Goal: Transaction & Acquisition: Purchase product/service

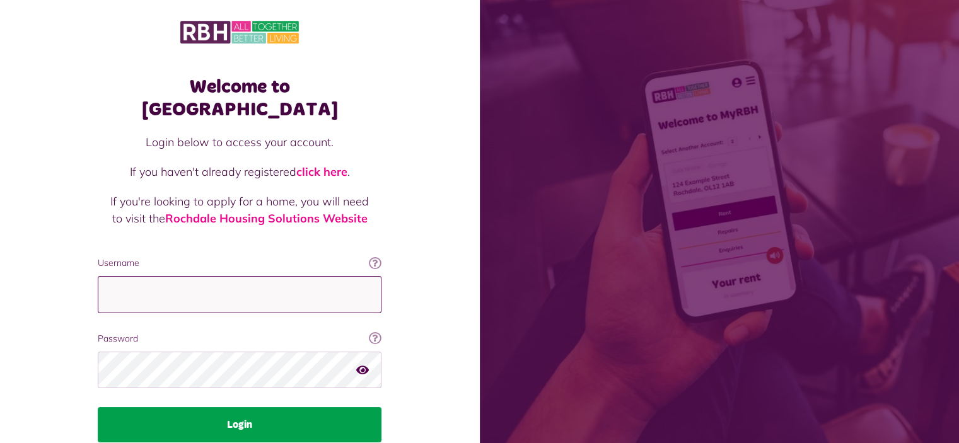
type input "**********"
click at [240, 407] on button "Login" at bounding box center [240, 424] width 284 height 35
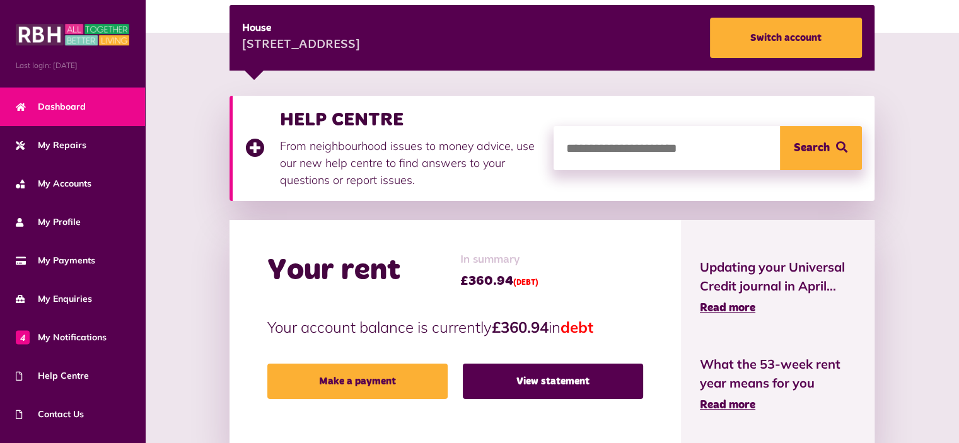
scroll to position [189, 0]
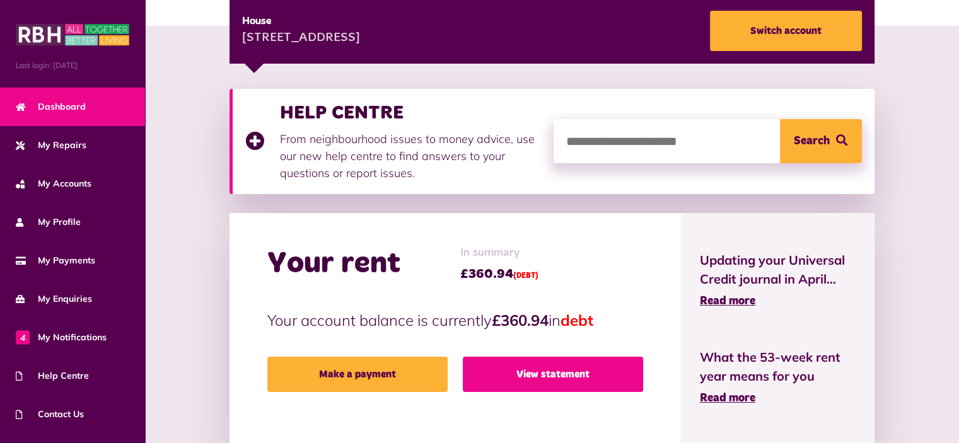
click at [547, 357] on link "View statement" at bounding box center [553, 374] width 180 height 35
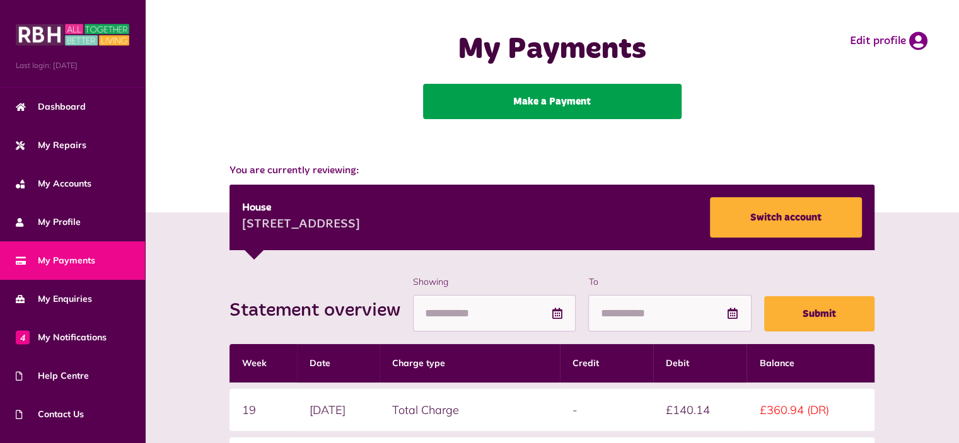
click at [546, 98] on link "Make a Payment" at bounding box center [552, 101] width 259 height 35
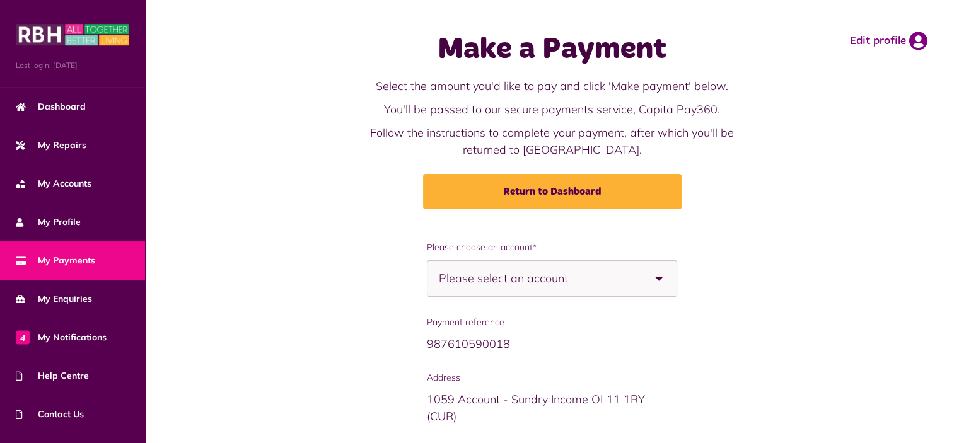
click at [499, 269] on span "Please select an account" at bounding box center [525, 278] width 173 height 35
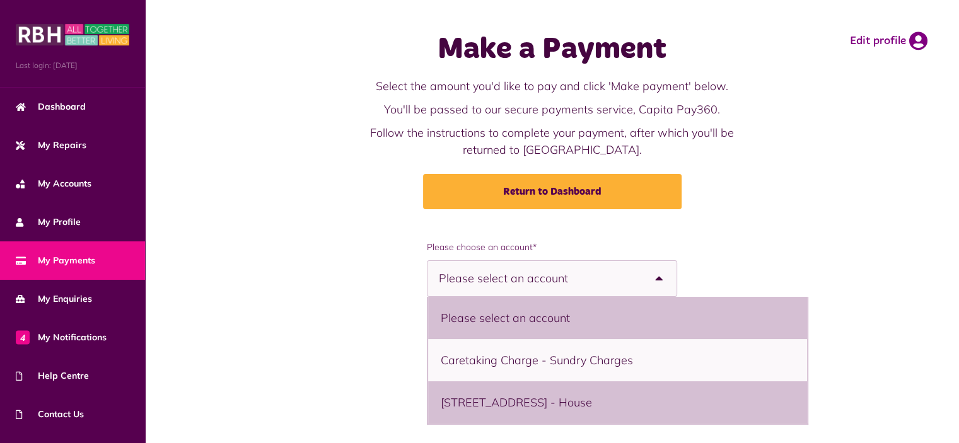
click at [434, 405] on li "3 Kinderway, Middleton, M24 5DE - House" at bounding box center [617, 402] width 379 height 42
select select "**********"
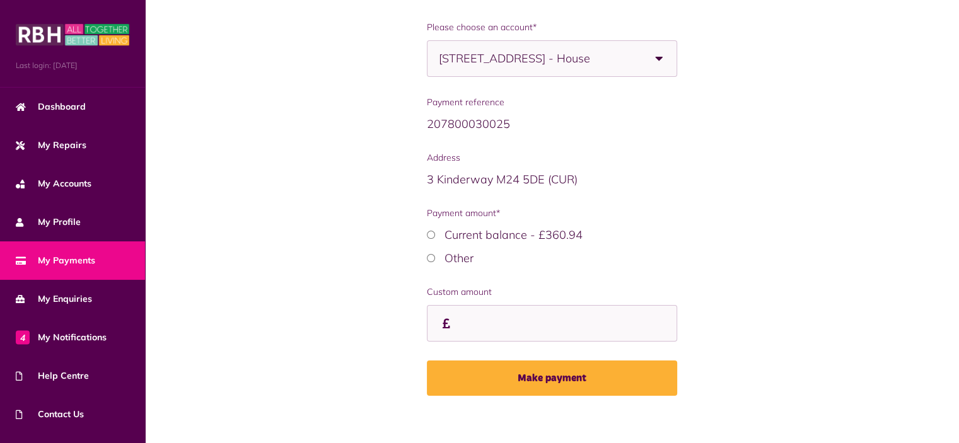
scroll to position [223, 0]
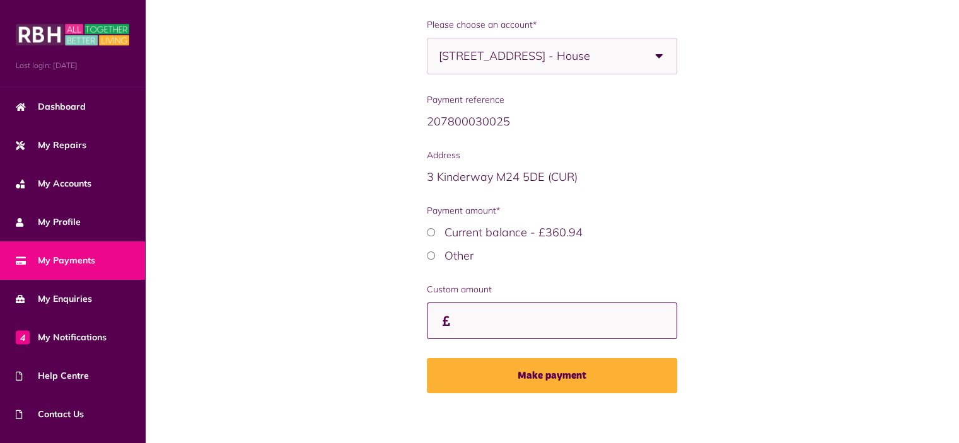
click at [0, 0] on input "Payment amount*" at bounding box center [0, 0] width 0 height 0
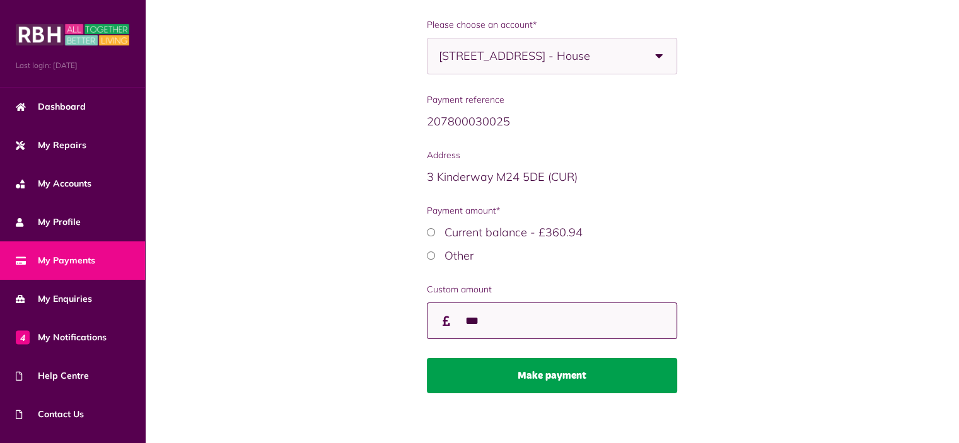
type input "***"
click at [544, 370] on button "Make payment" at bounding box center [552, 375] width 250 height 35
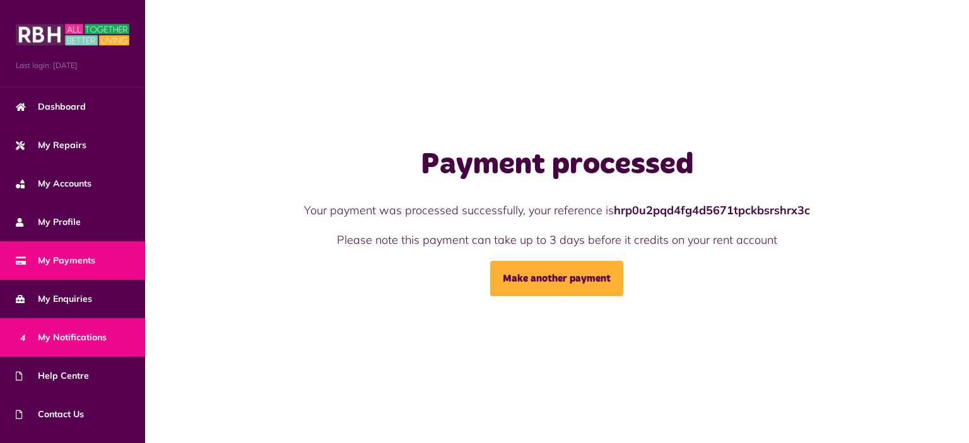
click at [57, 335] on span "4 My Notifications" at bounding box center [61, 337] width 91 height 13
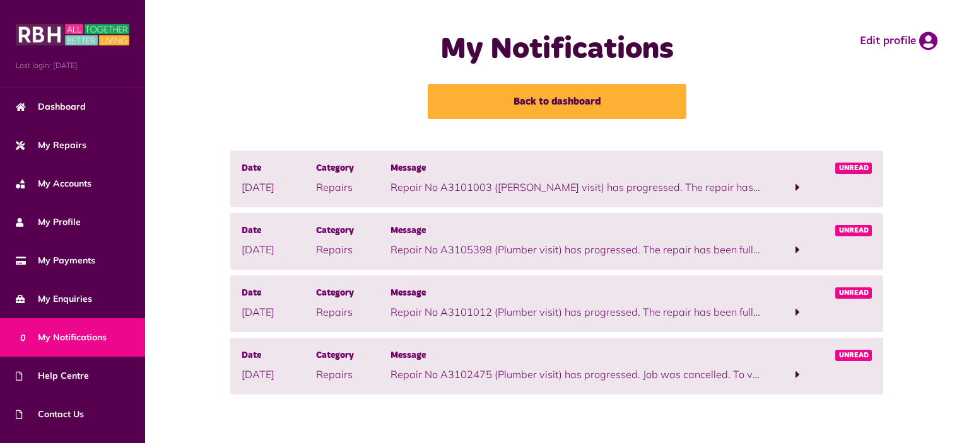
click at [835, 373] on span at bounding box center [797, 374] width 74 height 17
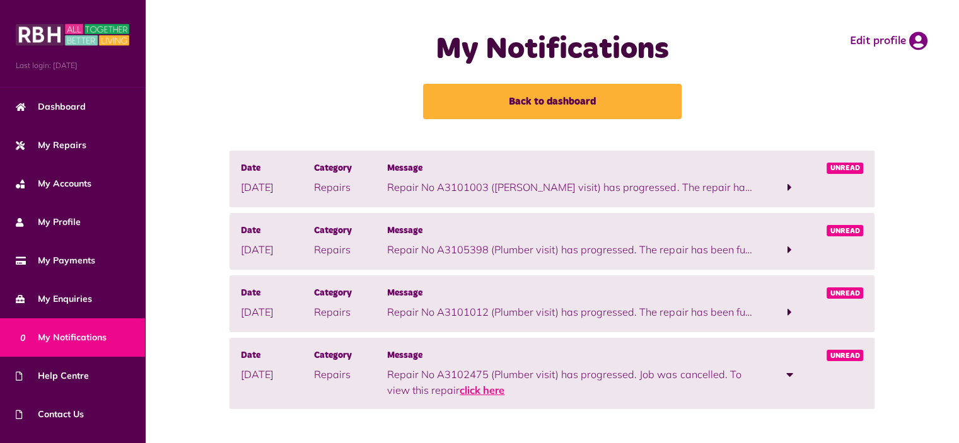
click at [460, 387] on link "click here" at bounding box center [482, 390] width 45 height 13
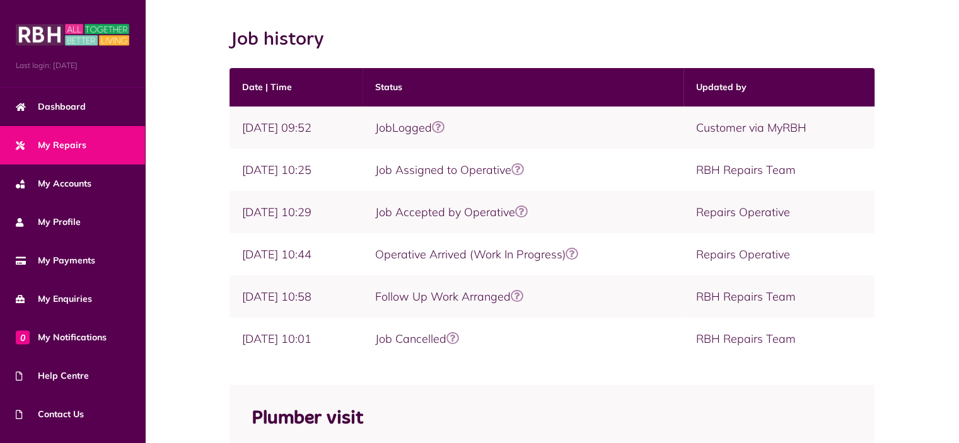
scroll to position [189, 0]
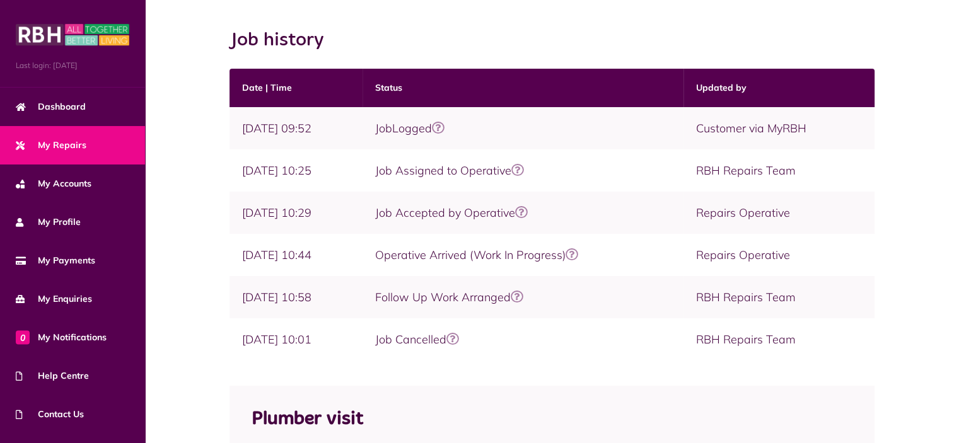
click at [436, 125] on icon at bounding box center [438, 128] width 13 height 13
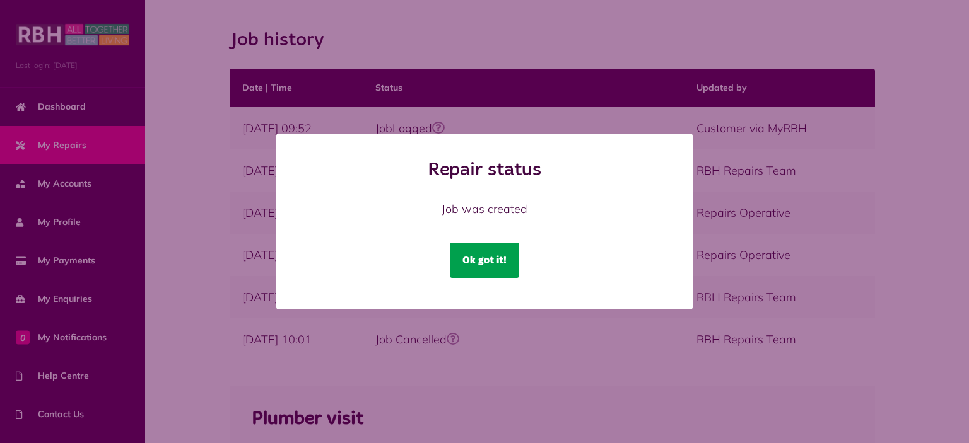
click at [499, 262] on button "Ok got it!" at bounding box center [484, 260] width 69 height 35
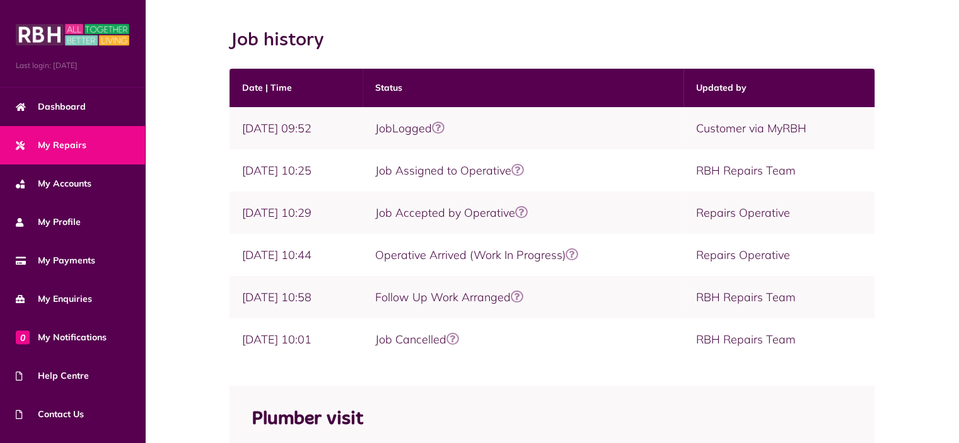
click at [517, 171] on icon at bounding box center [517, 170] width 13 height 13
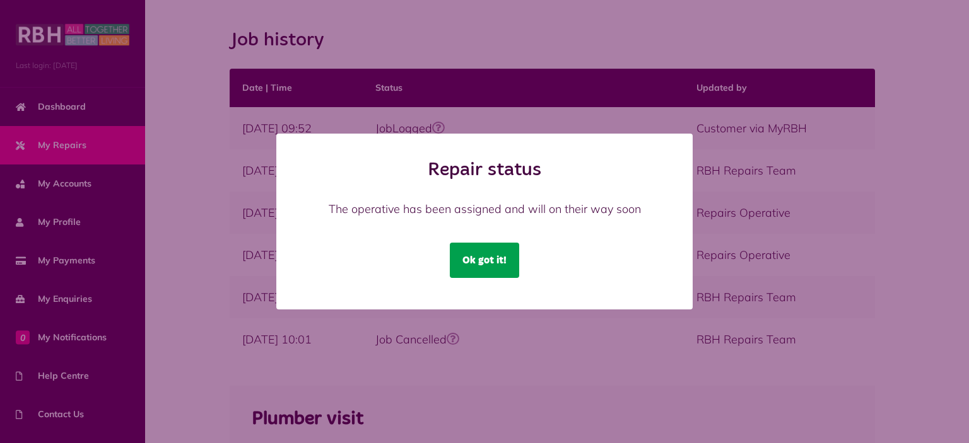
click at [489, 265] on button "Ok got it!" at bounding box center [484, 260] width 69 height 35
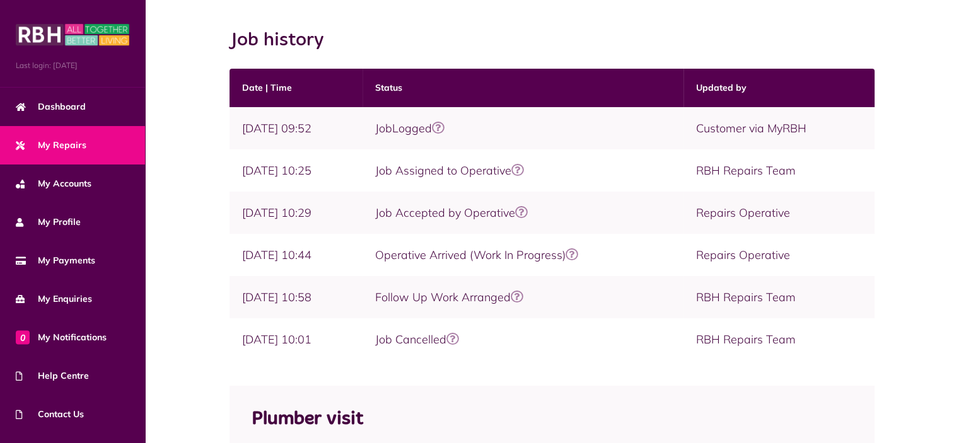
click at [453, 336] on icon at bounding box center [452, 339] width 13 height 13
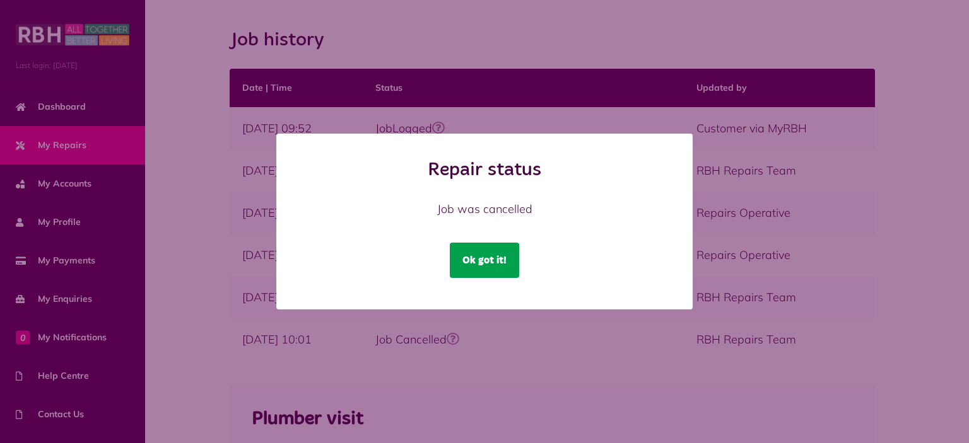
click at [482, 263] on button "Ok got it!" at bounding box center [484, 260] width 69 height 35
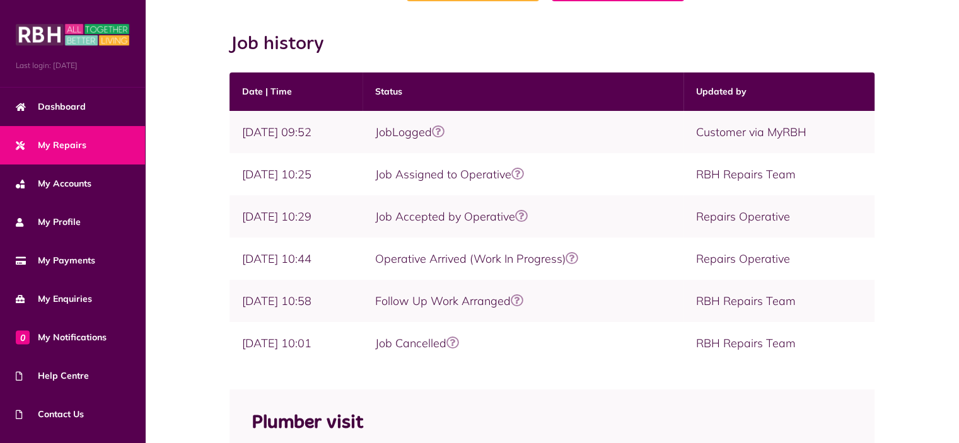
scroll to position [189, 0]
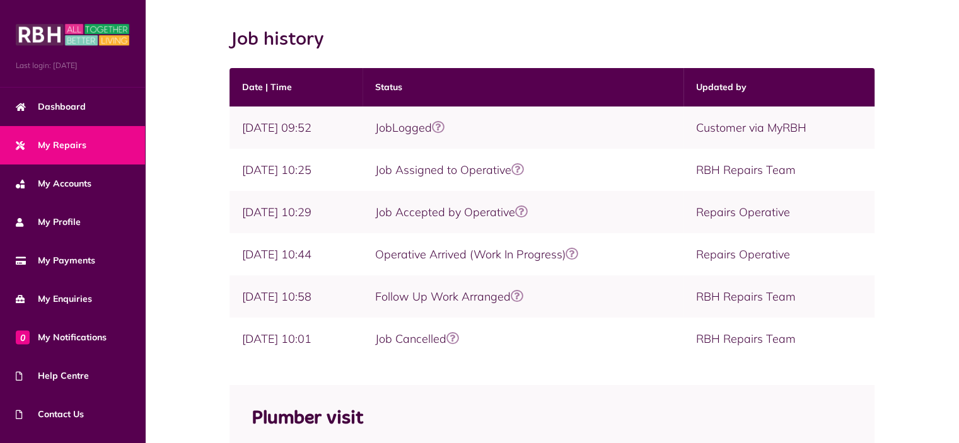
click at [518, 297] on icon at bounding box center [517, 296] width 13 height 13
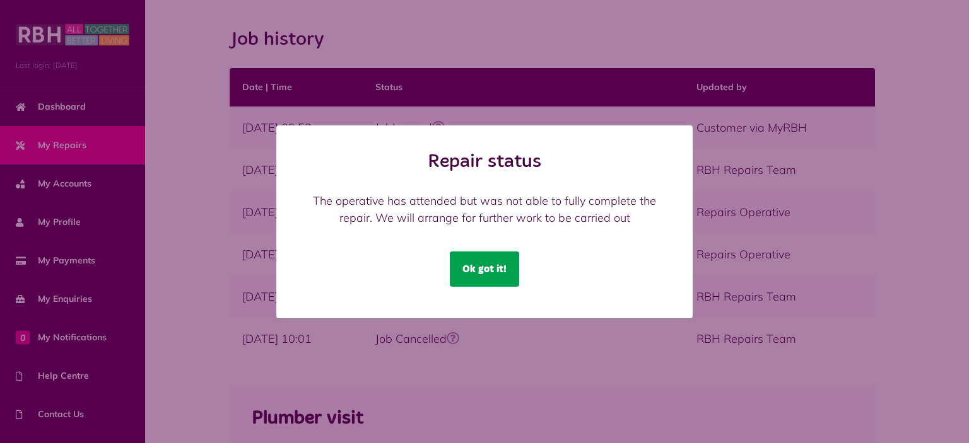
click at [490, 268] on button "Ok got it!" at bounding box center [484, 269] width 69 height 35
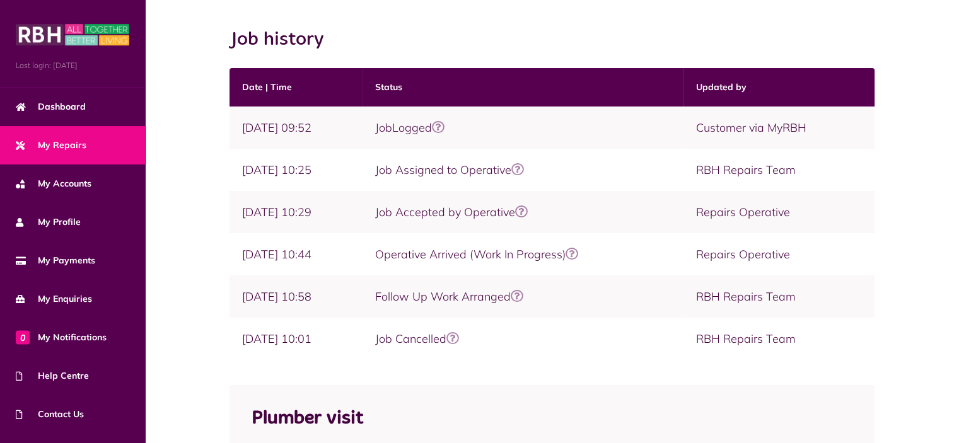
click at [573, 251] on icon at bounding box center [572, 254] width 13 height 13
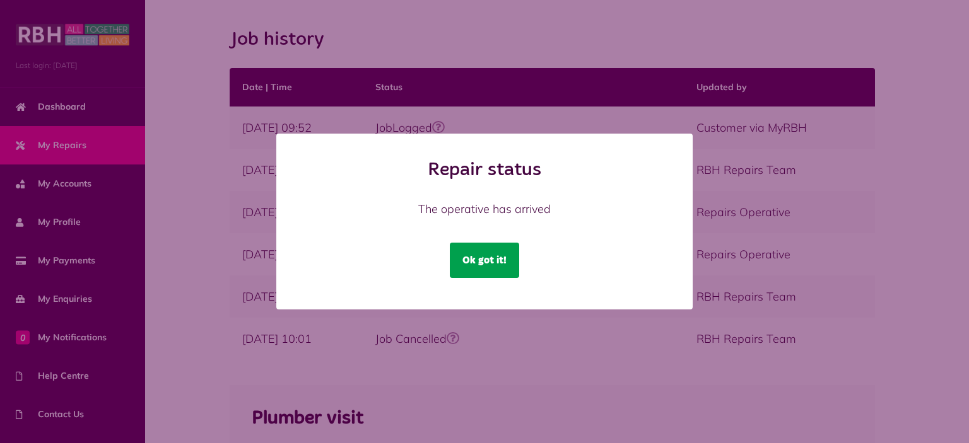
click at [480, 264] on button "Ok got it!" at bounding box center [484, 260] width 69 height 35
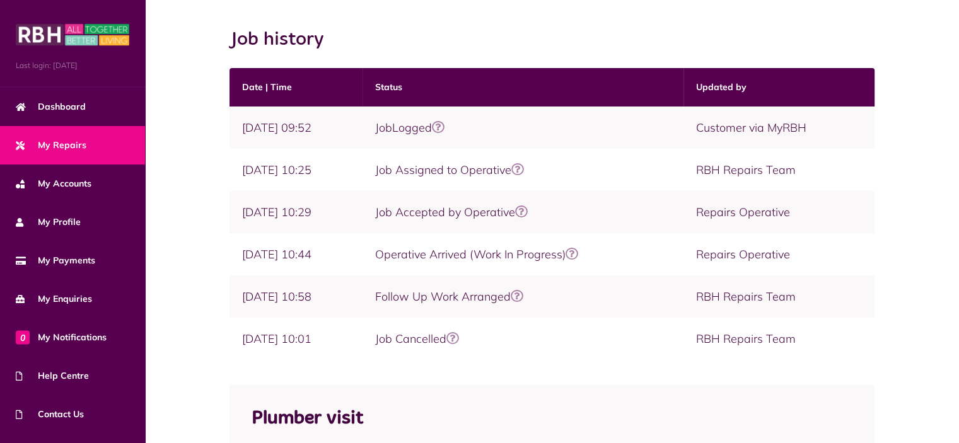
click at [519, 214] on icon at bounding box center [521, 212] width 13 height 13
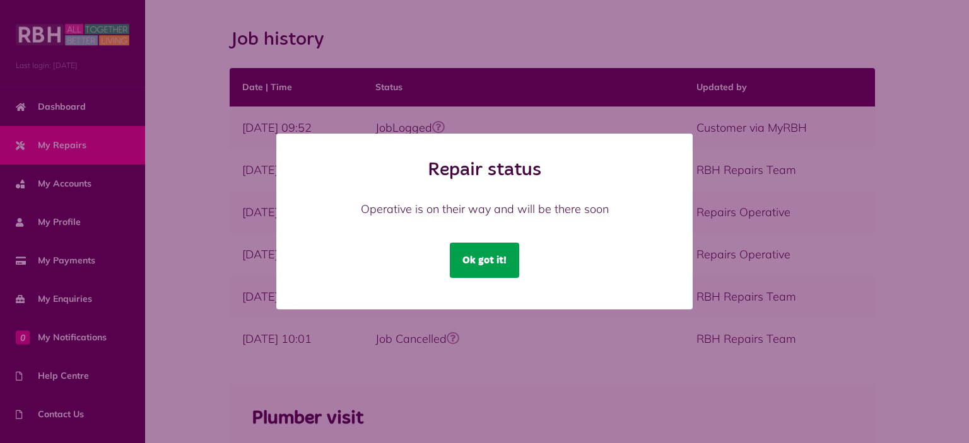
click at [497, 263] on button "Ok got it!" at bounding box center [484, 260] width 69 height 35
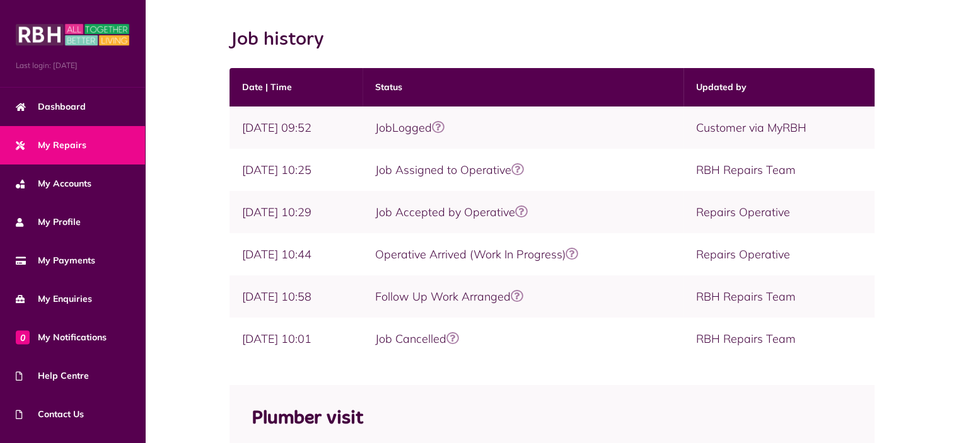
click at [518, 212] on icon at bounding box center [521, 212] width 13 height 13
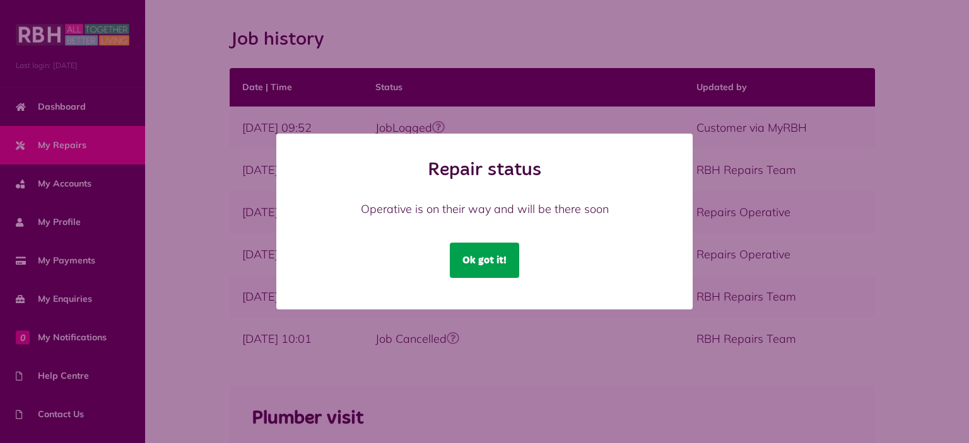
click at [494, 263] on button "Ok got it!" at bounding box center [484, 260] width 69 height 35
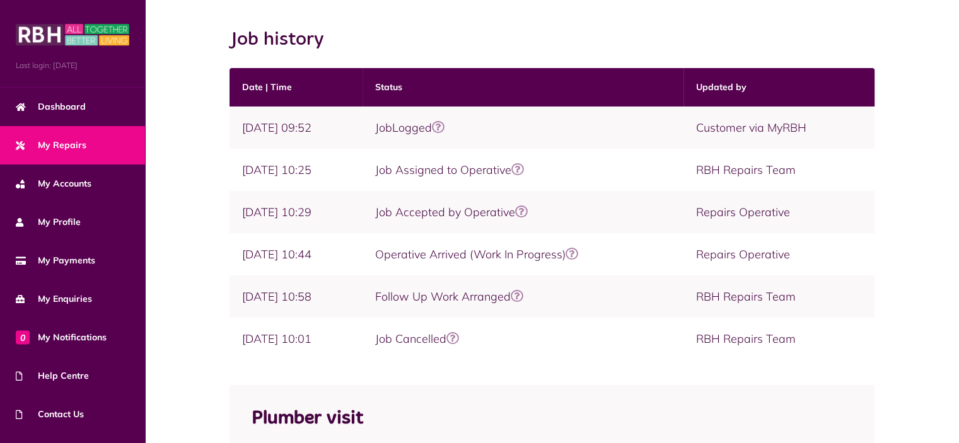
click at [516, 169] on icon at bounding box center [517, 169] width 13 height 13
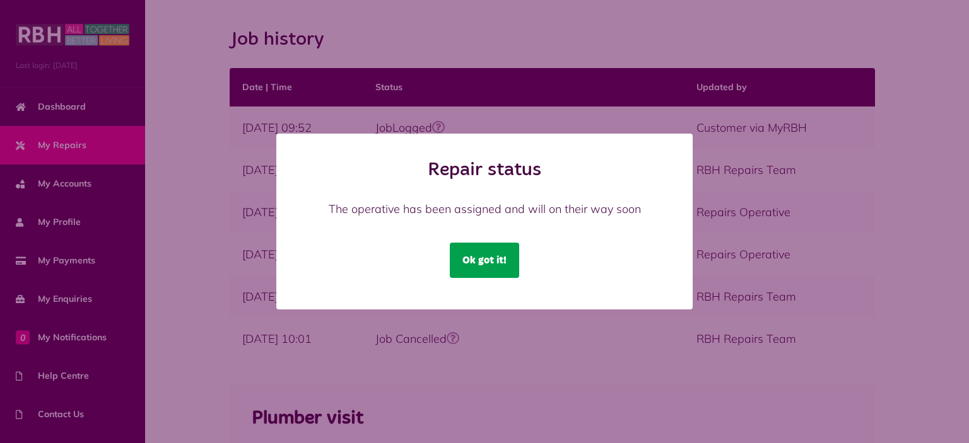
click at [490, 273] on button "Ok got it!" at bounding box center [484, 260] width 69 height 35
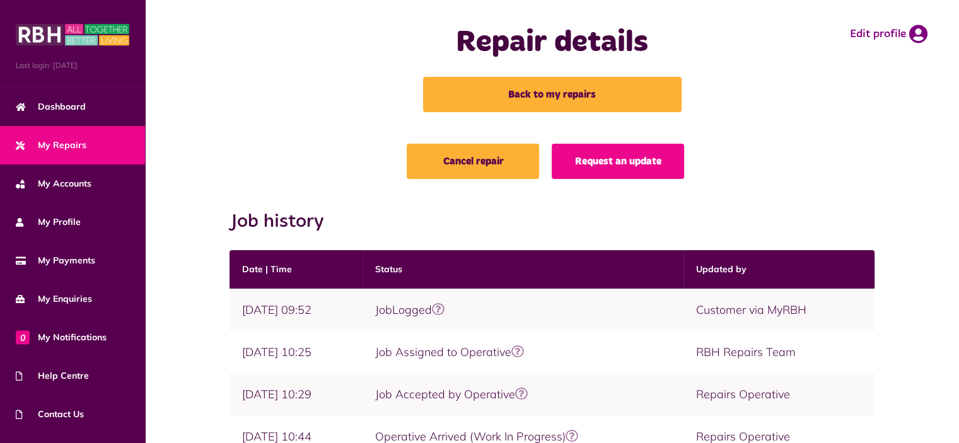
scroll to position [0, 0]
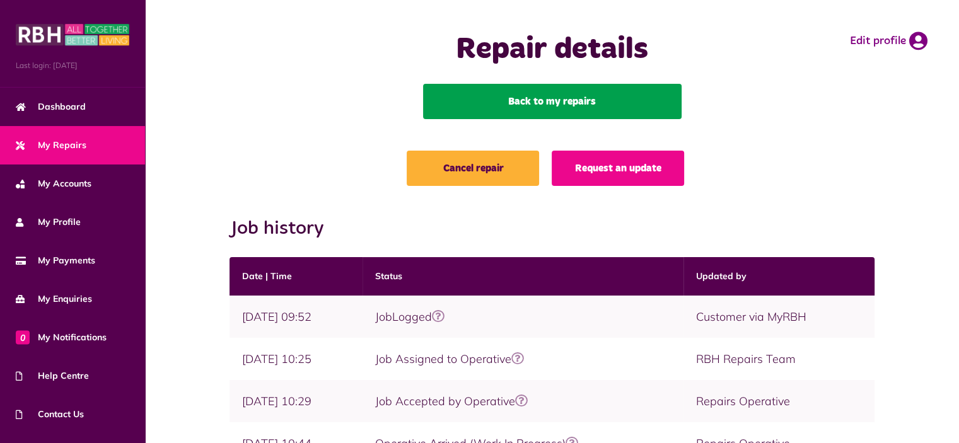
click at [556, 103] on link "Back to my repairs" at bounding box center [552, 101] width 259 height 35
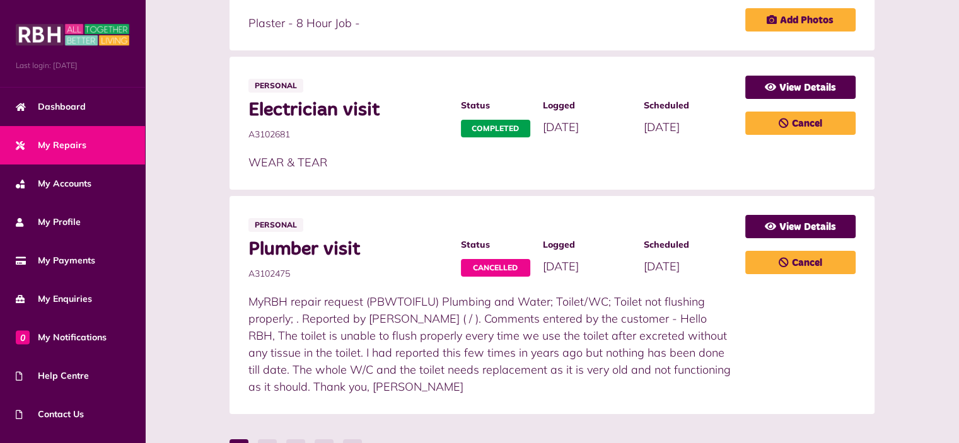
scroll to position [931, 0]
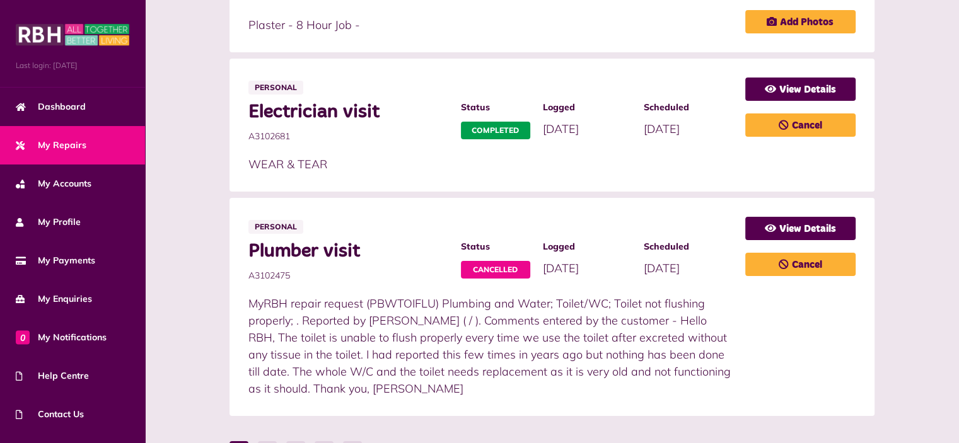
click at [863, 443] on span "Next" at bounding box center [841, 450] width 44 height 11
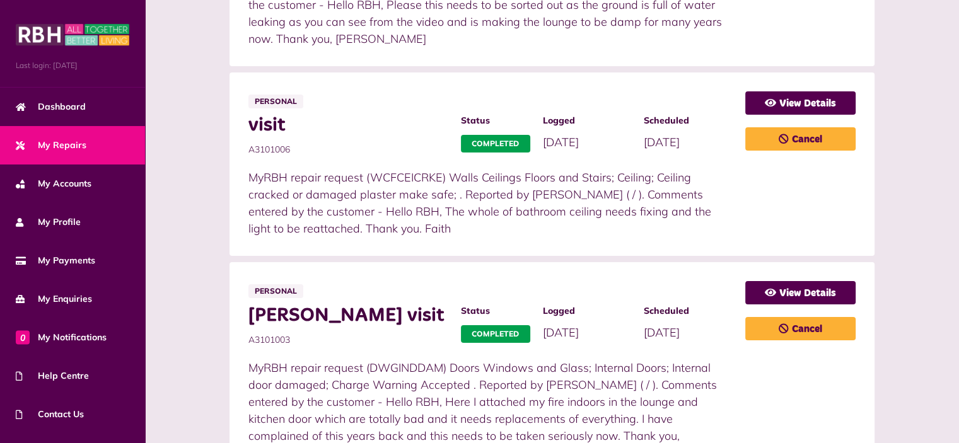
scroll to position [500, 0]
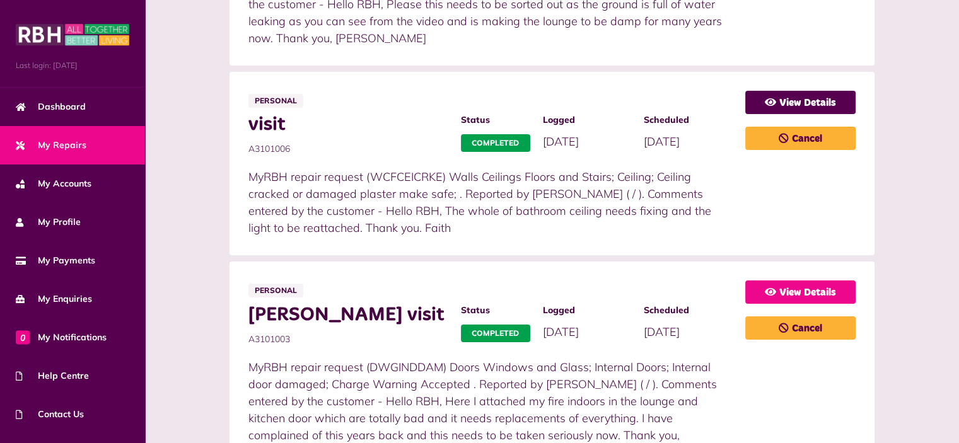
click at [856, 281] on link "View Details" at bounding box center [800, 292] width 110 height 23
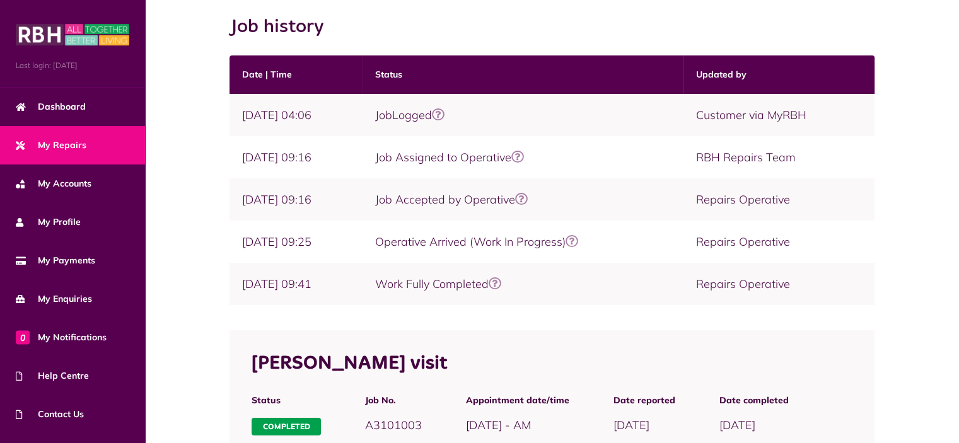
scroll to position [202, 0]
click at [495, 282] on icon at bounding box center [495, 283] width 13 height 13
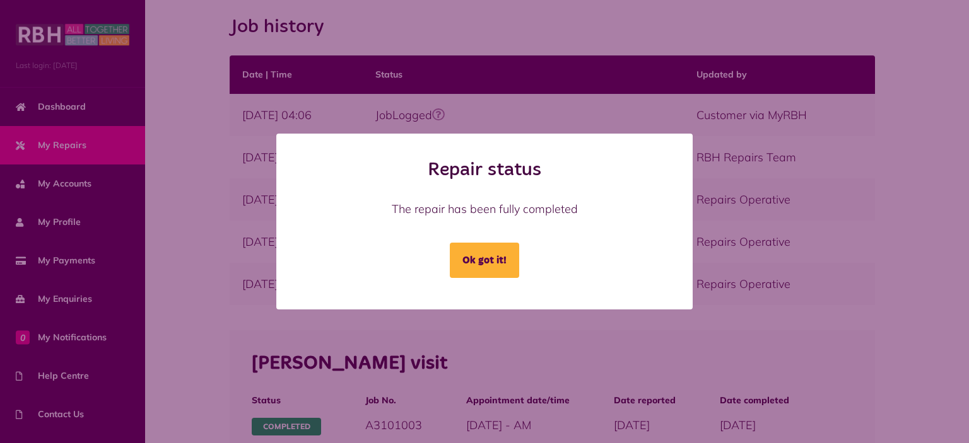
click at [723, 357] on div "Repair status The repair has been fully completed Ok got it! Loading..." at bounding box center [484, 221] width 969 height 443
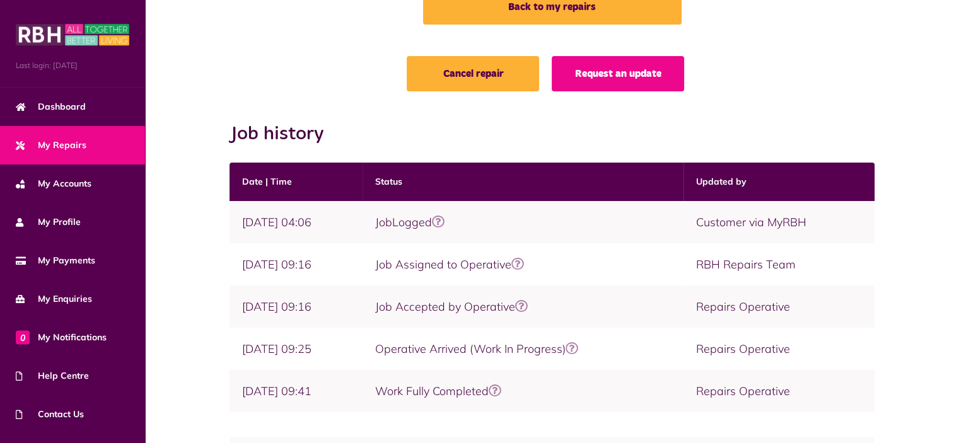
scroll to position [95, 0]
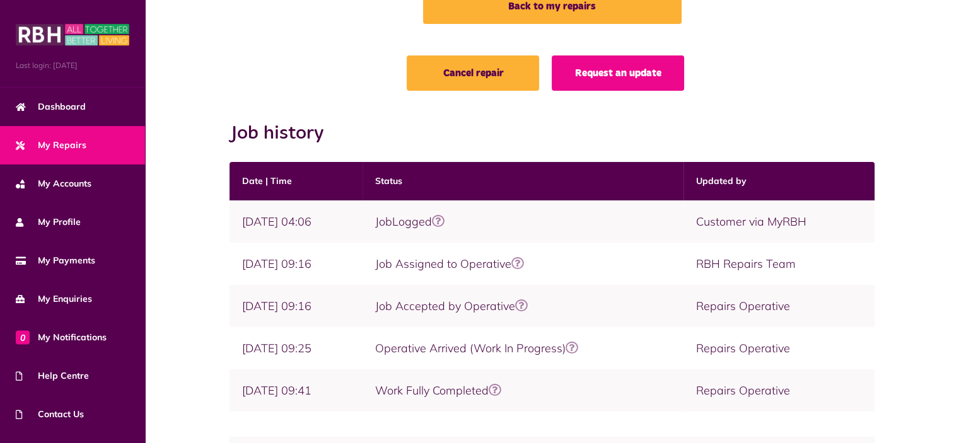
click at [571, 347] on icon at bounding box center [572, 348] width 13 height 13
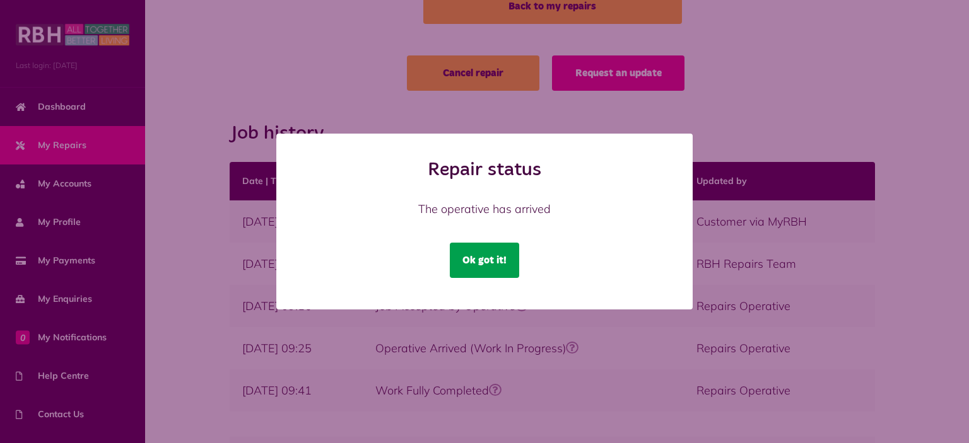
click at [481, 262] on button "Ok got it!" at bounding box center [484, 260] width 69 height 35
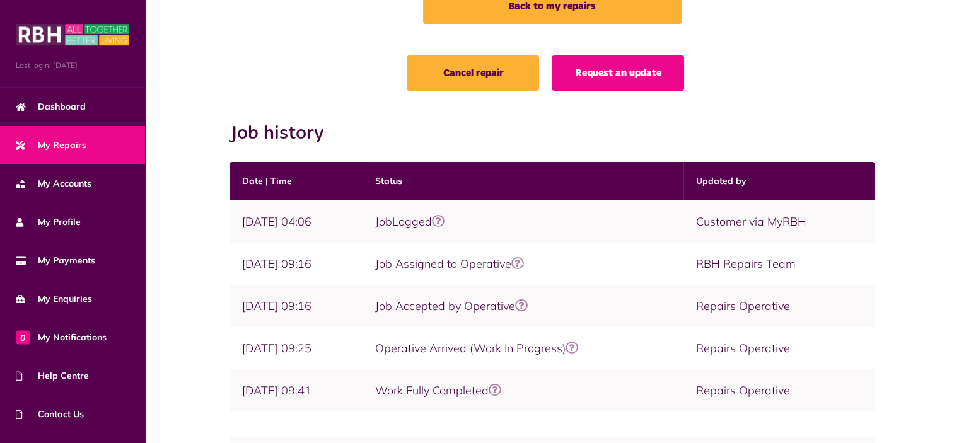
click at [515, 261] on icon at bounding box center [517, 263] width 13 height 13
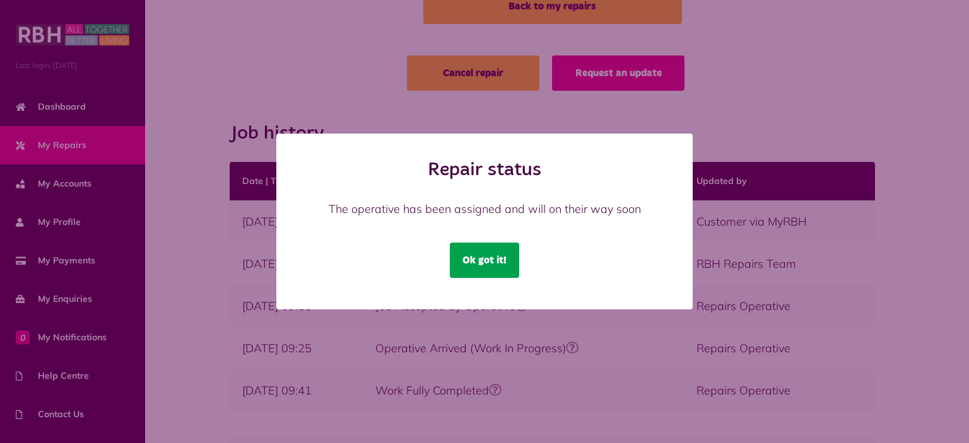
click at [494, 260] on button "Ok got it!" at bounding box center [484, 260] width 69 height 35
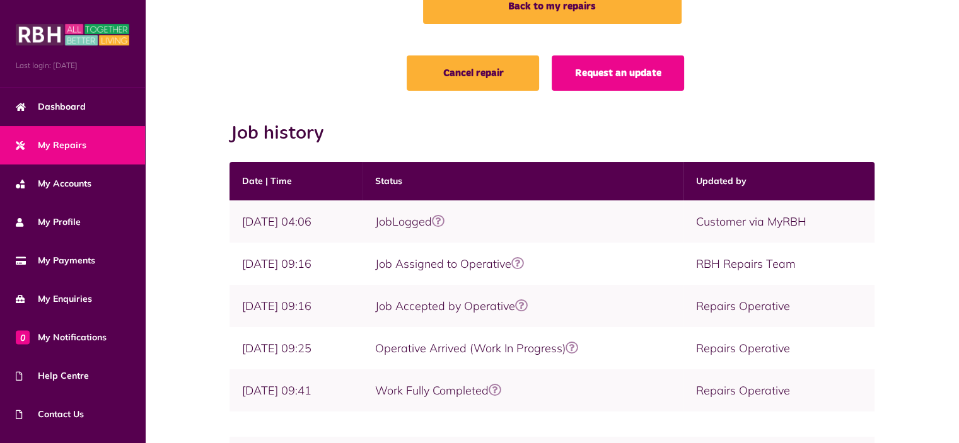
click at [524, 312] on link at bounding box center [521, 306] width 13 height 15
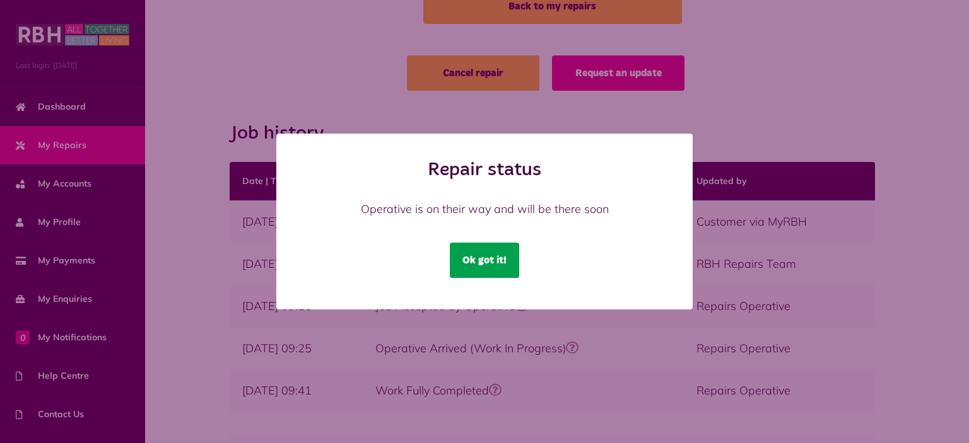
click at [489, 269] on button "Ok got it!" at bounding box center [484, 260] width 69 height 35
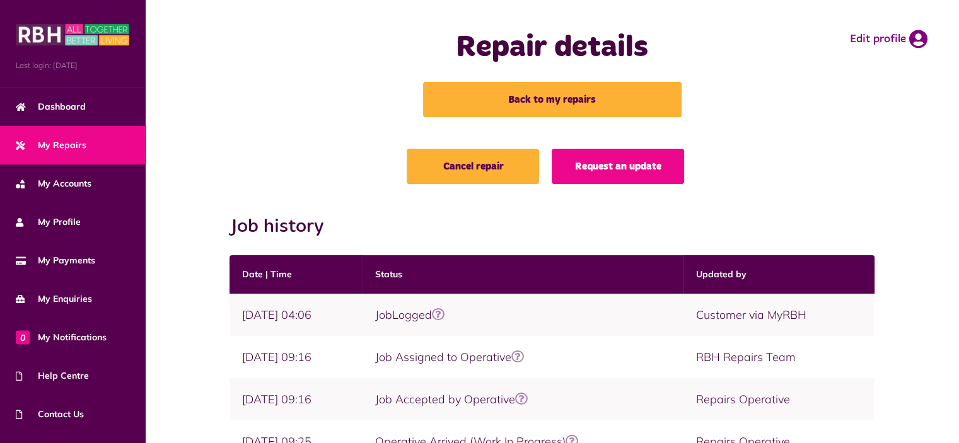
scroll to position [0, 0]
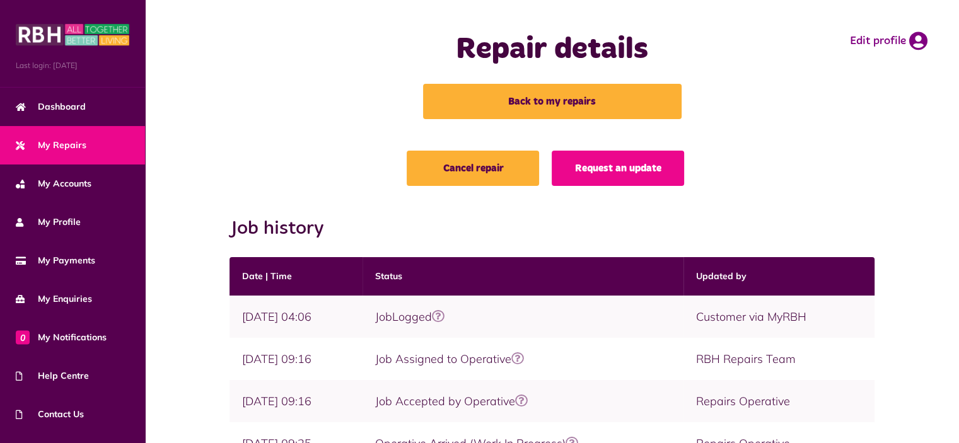
click at [438, 314] on icon at bounding box center [438, 316] width 13 height 13
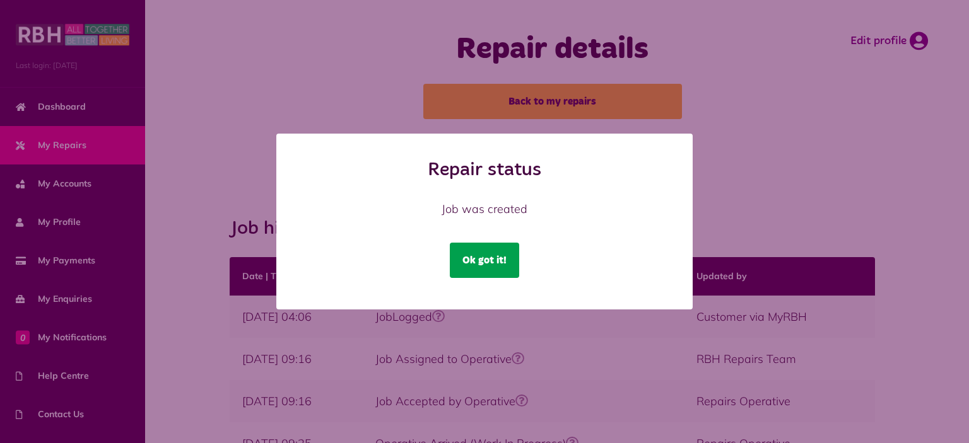
click at [484, 267] on button "Ok got it!" at bounding box center [484, 260] width 69 height 35
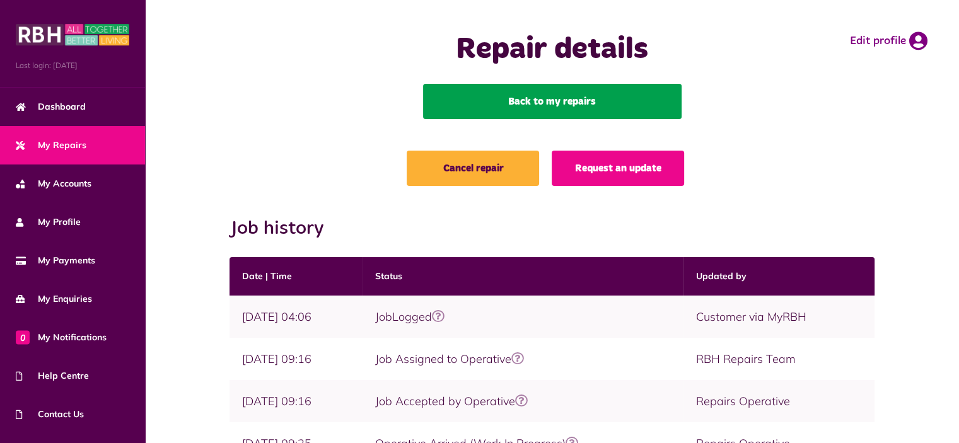
click at [547, 103] on link "Back to my repairs" at bounding box center [552, 101] width 259 height 35
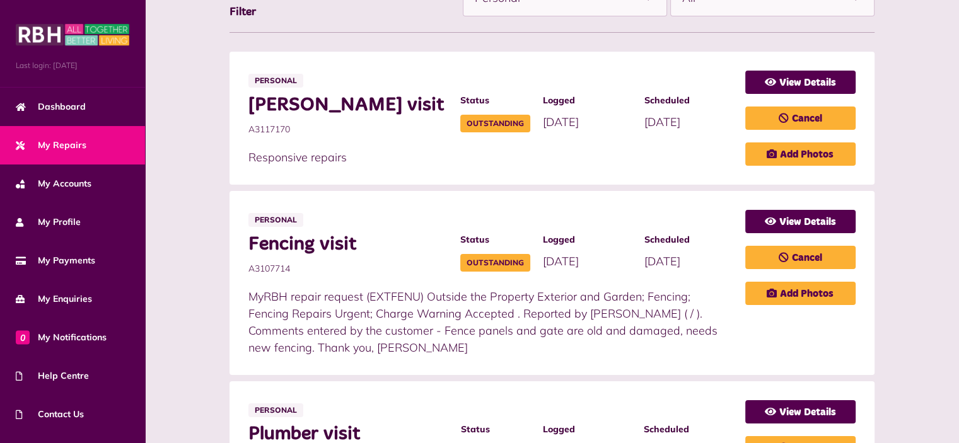
scroll to position [312, 0]
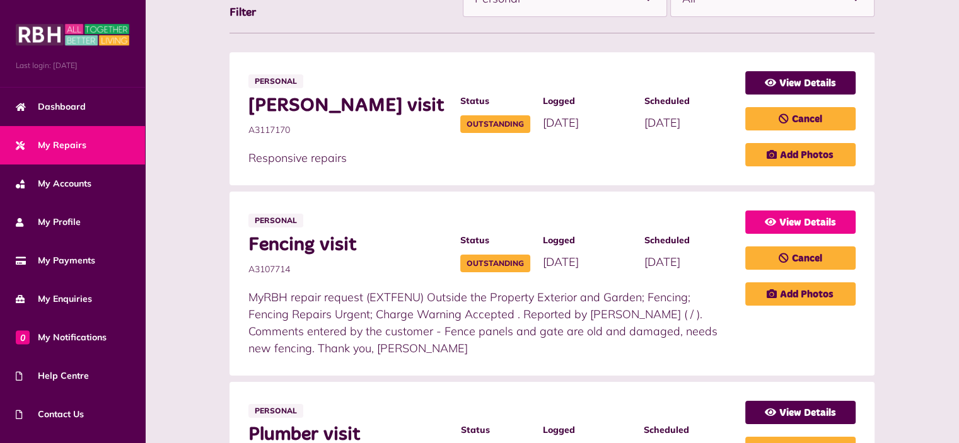
click at [856, 216] on link "View Details" at bounding box center [800, 222] width 110 height 23
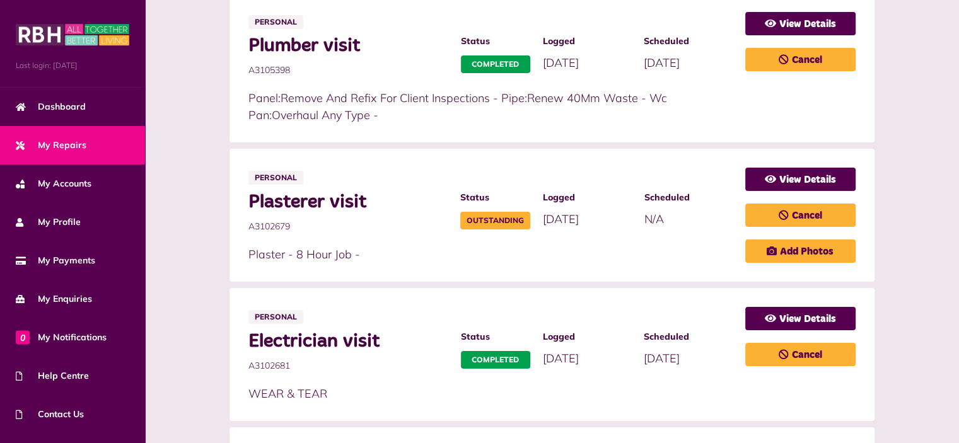
scroll to position [706, 0]
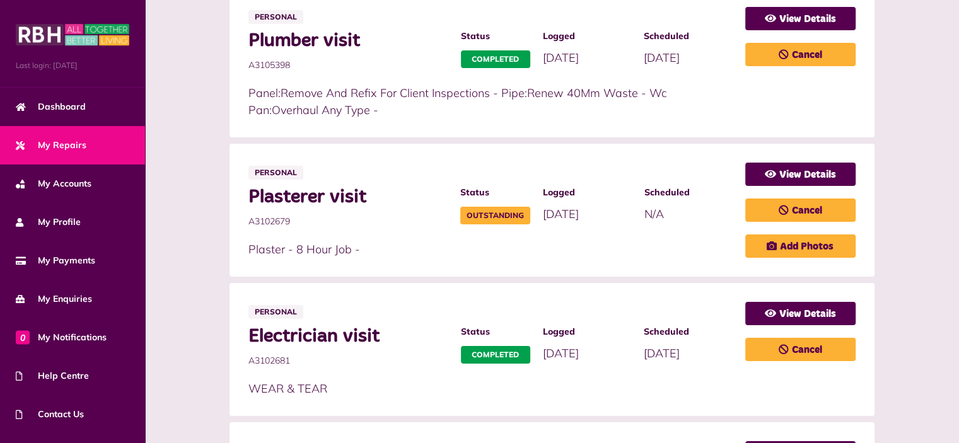
click at [625, 236] on li "Personal Plasterer visit A3102679 Status Outstanding Logged [DATE]" at bounding box center [552, 210] width 644 height 133
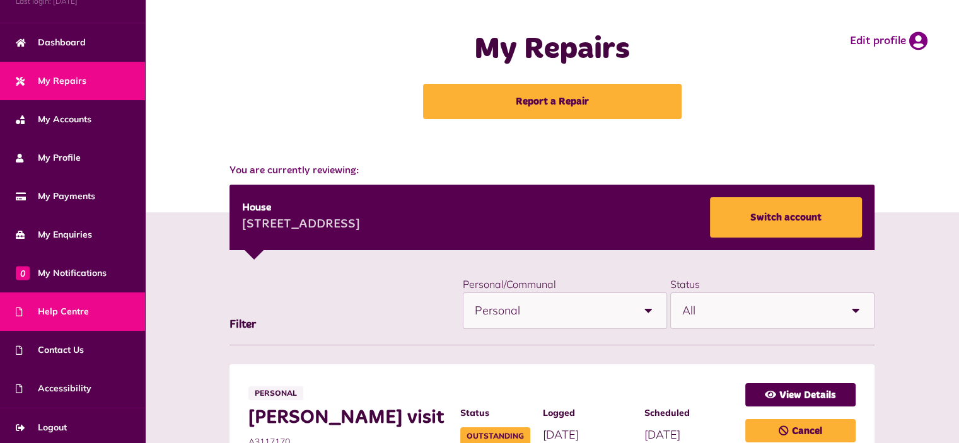
scroll to position [66, 0]
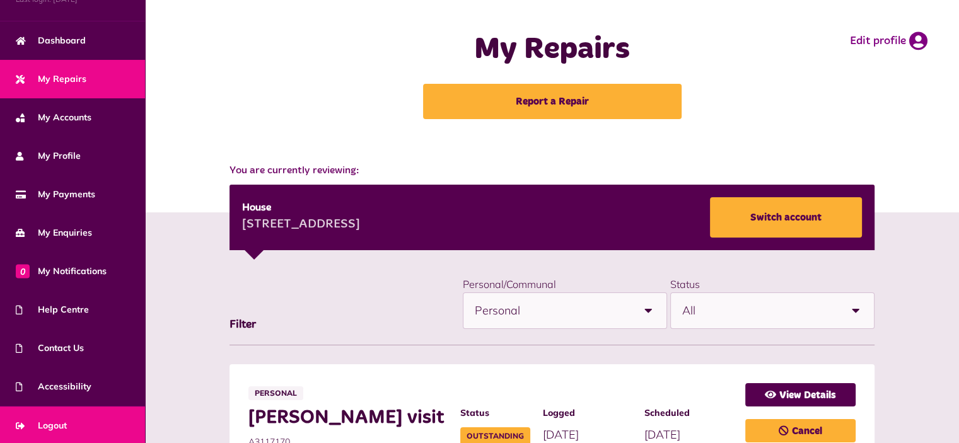
click at [50, 422] on span "Logout" at bounding box center [41, 425] width 51 height 13
